Goal: Find contact information: Find contact information

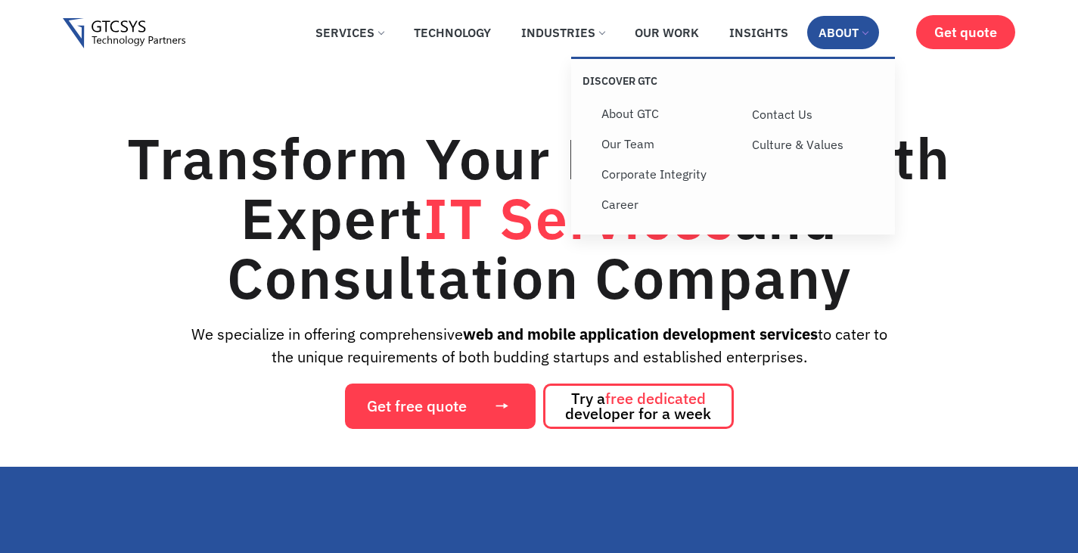
click at [855, 25] on link "About" at bounding box center [843, 32] width 72 height 33
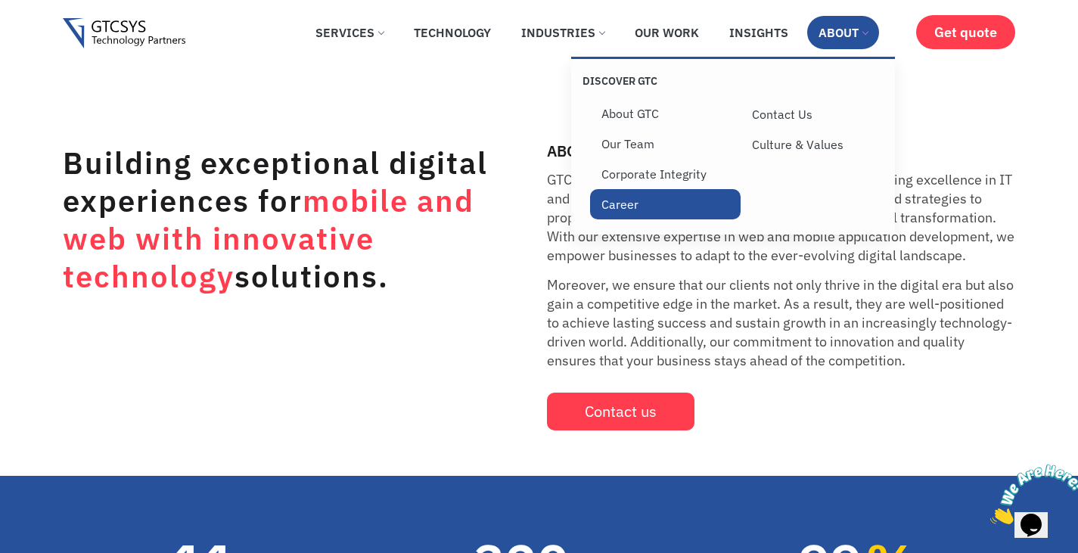
click at [616, 206] on link "Career" at bounding box center [665, 204] width 150 height 30
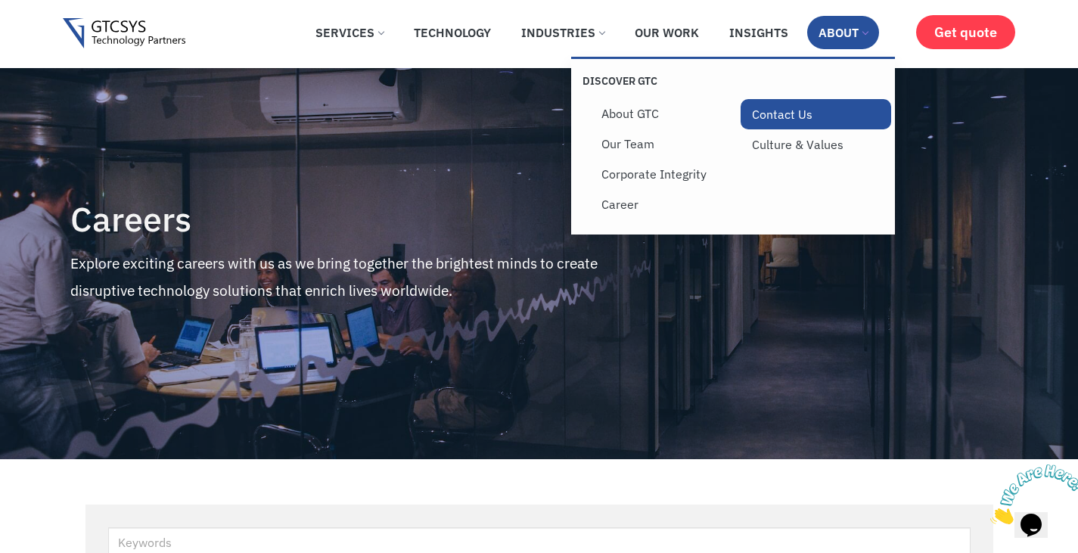
click at [801, 118] on link "Contact Us" at bounding box center [815, 114] width 150 height 30
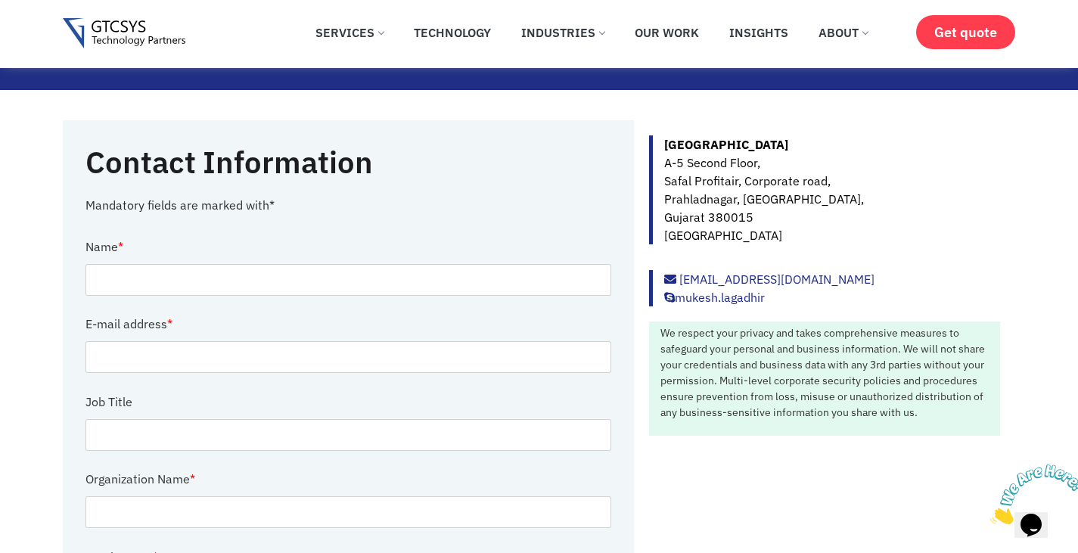
scroll to position [138, 0]
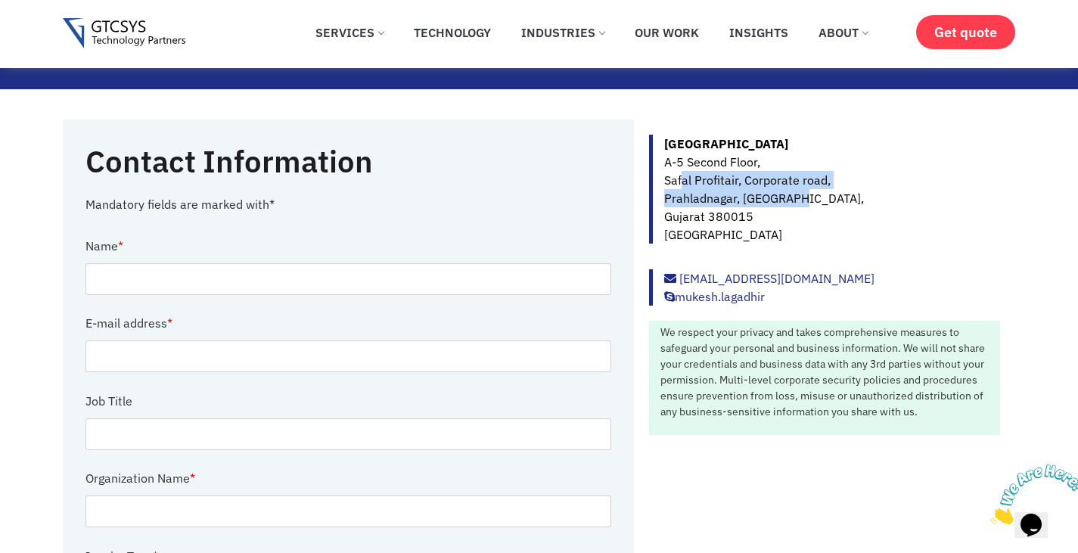
drag, startPoint x: 682, startPoint y: 183, endPoint x: 807, endPoint y: 199, distance: 125.8
click at [807, 199] on p "Ahmedabad A-5 Second Floor, Safal Profitair, Corporate road, Prahladnagar, Ahme…" at bounding box center [832, 189] width 336 height 109
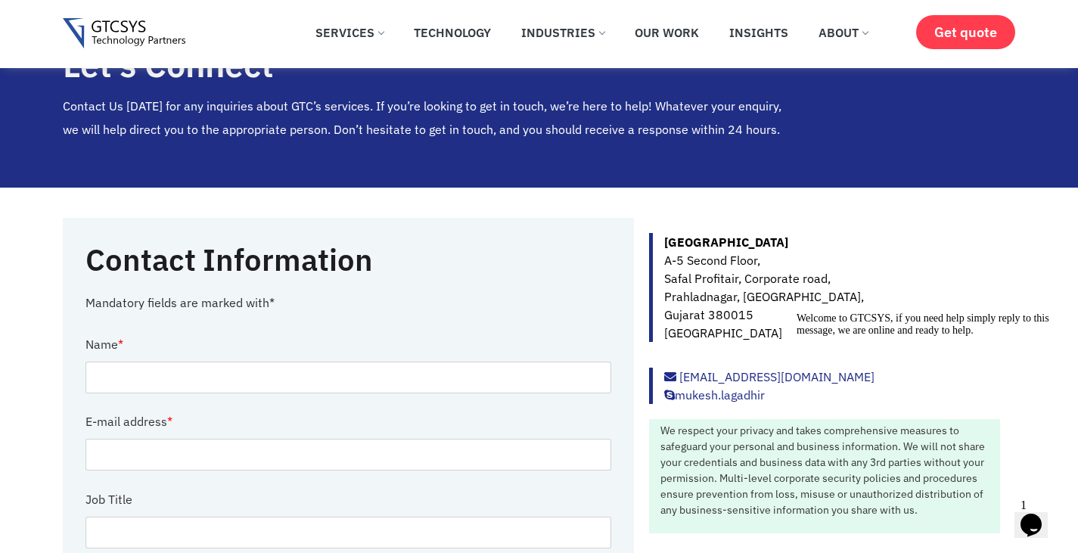
scroll to position [32, 0]
